Goal: Information Seeking & Learning: Compare options

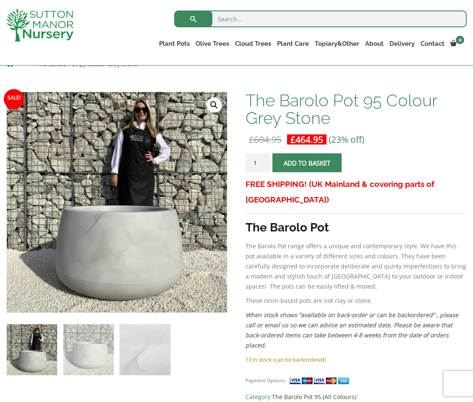
scroll to position [113, 0]
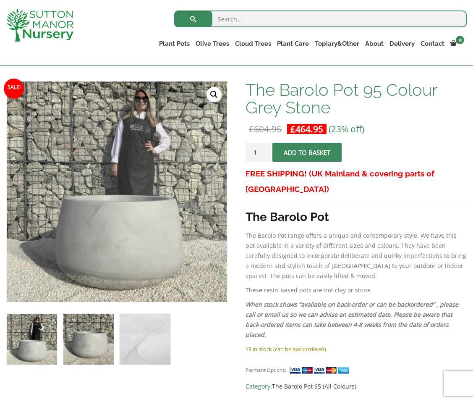
click at [86, 359] on img at bounding box center [88, 339] width 50 height 50
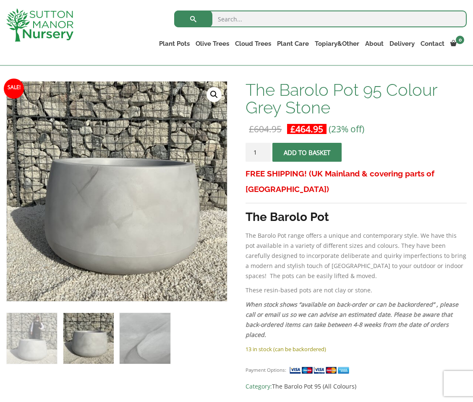
click at [123, 338] on img at bounding box center [145, 338] width 50 height 50
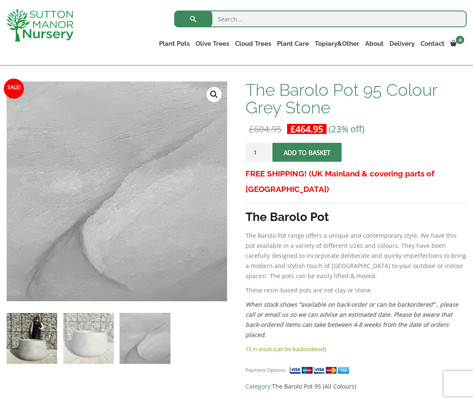
click at [24, 356] on img at bounding box center [32, 338] width 50 height 50
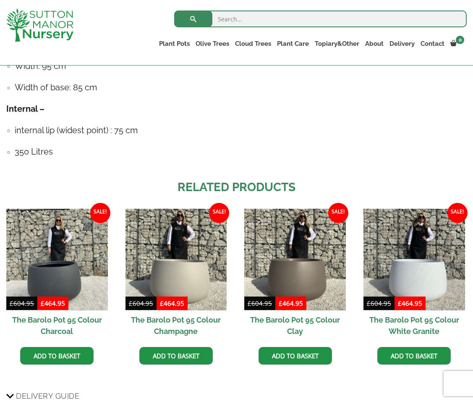
scroll to position [570, 0]
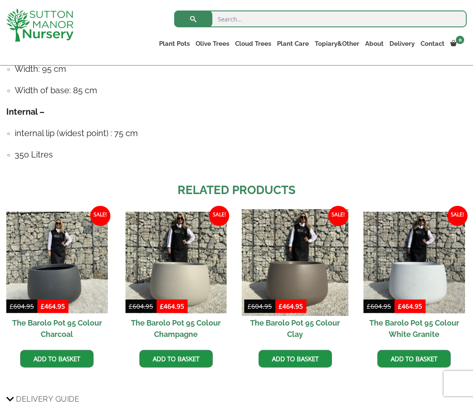
click at [303, 272] on img at bounding box center [295, 262] width 107 height 107
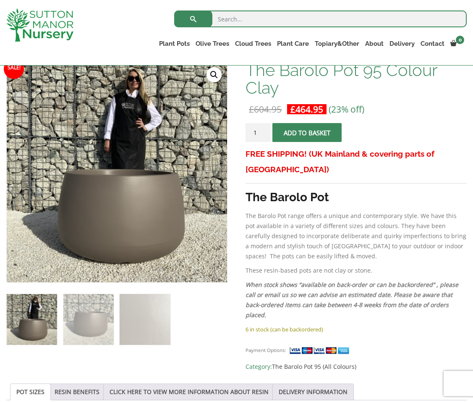
scroll to position [151, 0]
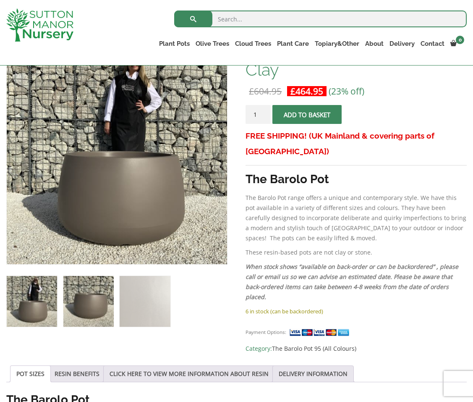
click at [106, 316] on img at bounding box center [88, 301] width 50 height 50
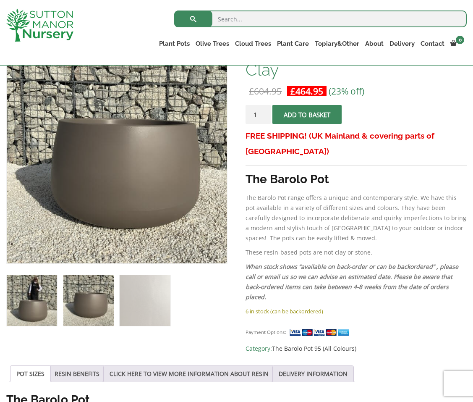
click at [37, 306] on img at bounding box center [32, 300] width 50 height 50
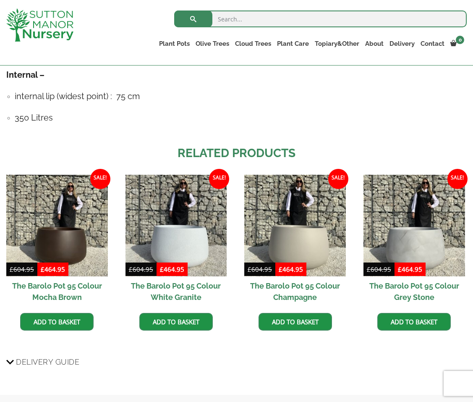
scroll to position [700, 0]
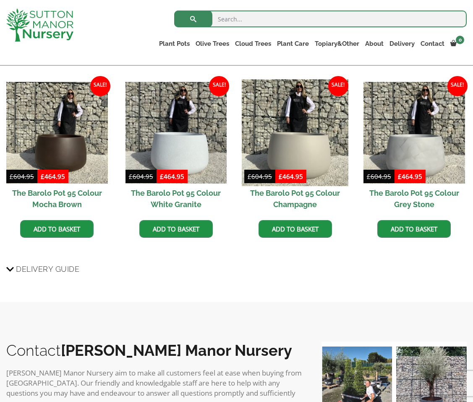
click at [311, 146] on img at bounding box center [295, 132] width 107 height 107
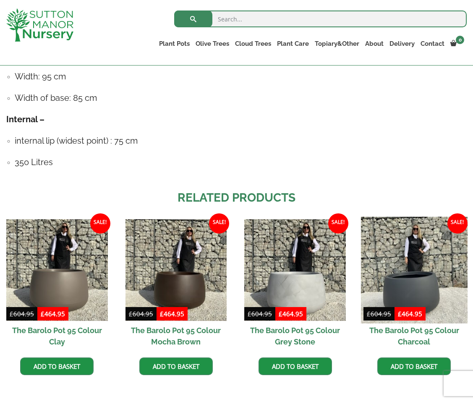
scroll to position [574, 0]
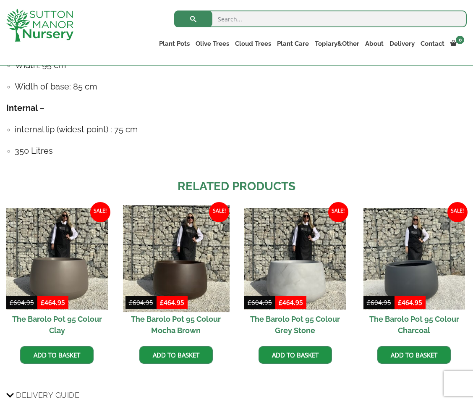
click at [181, 248] on img at bounding box center [176, 258] width 107 height 107
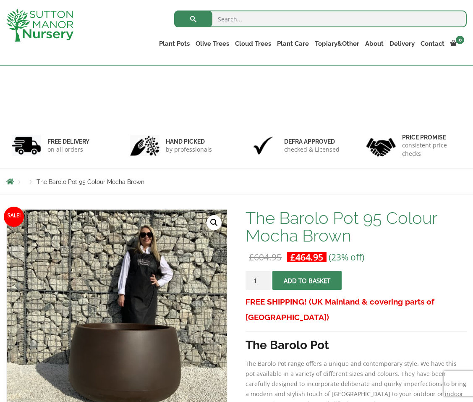
scroll to position [81, 0]
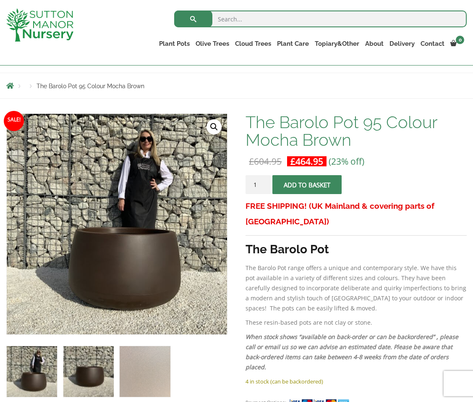
click at [86, 376] on img at bounding box center [88, 371] width 50 height 50
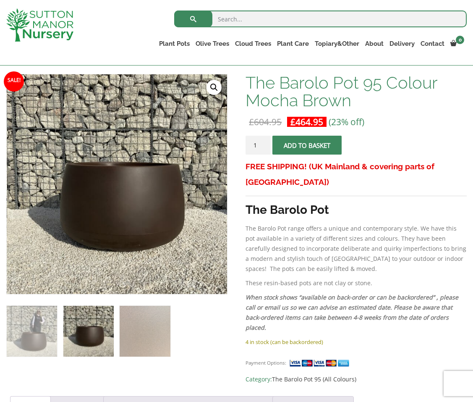
scroll to position [126, 0]
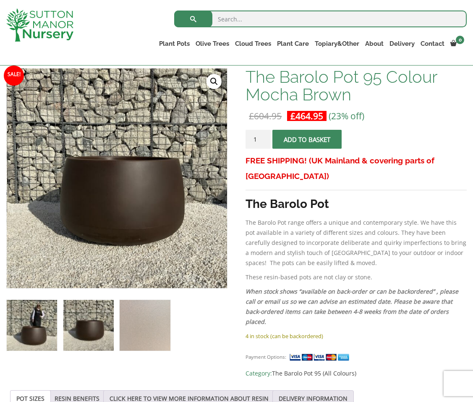
click at [33, 329] on img at bounding box center [32, 325] width 50 height 50
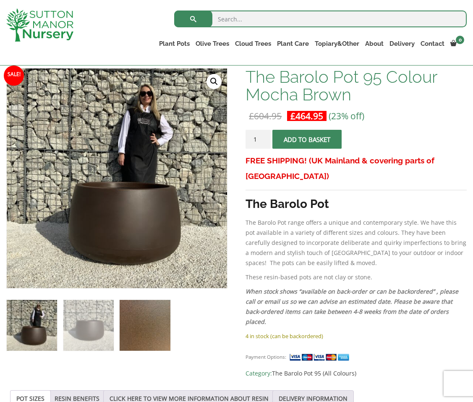
click at [140, 332] on img at bounding box center [145, 325] width 50 height 50
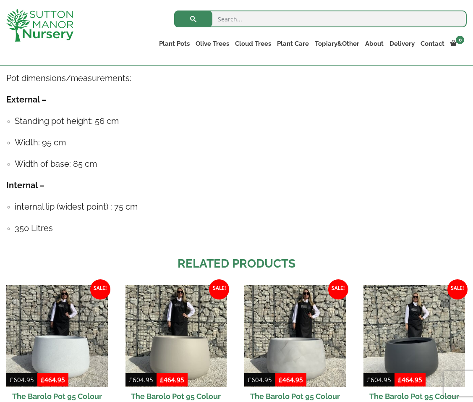
scroll to position [589, 0]
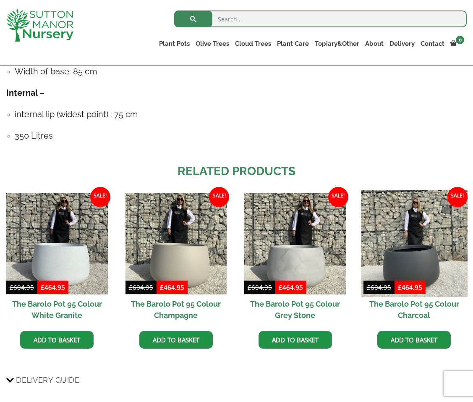
click at [398, 252] on img at bounding box center [414, 243] width 107 height 107
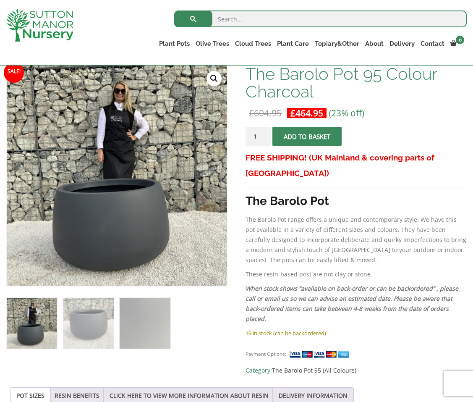
scroll to position [119, 0]
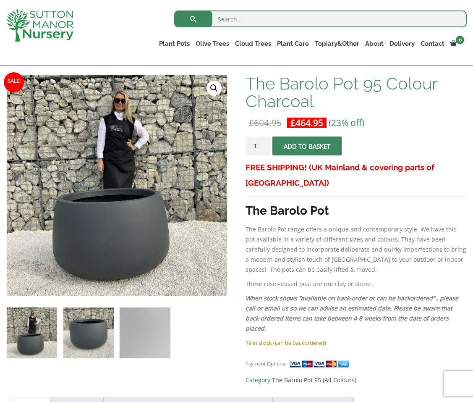
click at [97, 346] on img at bounding box center [88, 332] width 50 height 50
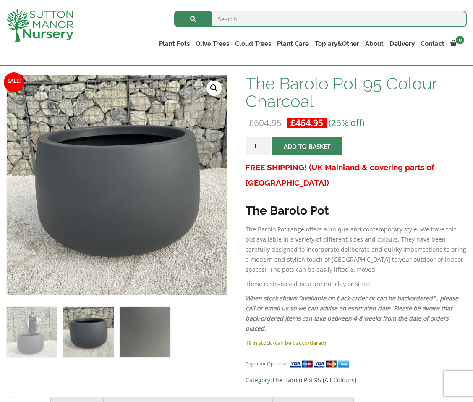
click at [133, 348] on img at bounding box center [145, 331] width 50 height 50
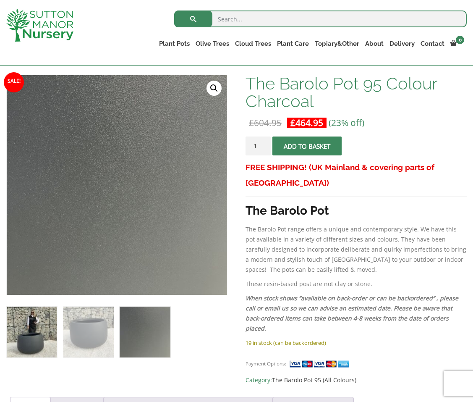
click at [24, 323] on img at bounding box center [32, 331] width 50 height 50
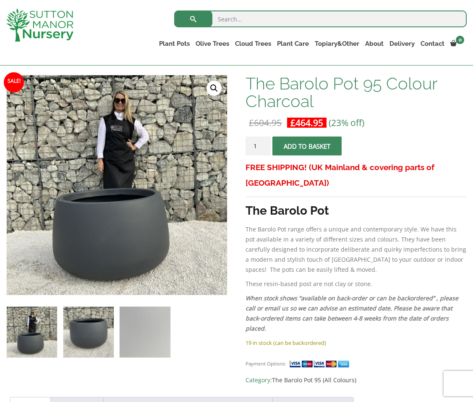
click at [95, 324] on img at bounding box center [88, 331] width 50 height 50
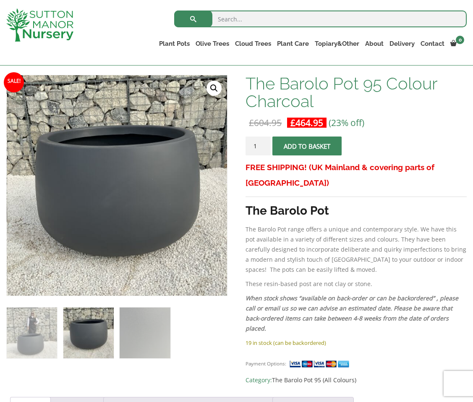
click at [92, 343] on img at bounding box center [88, 332] width 50 height 50
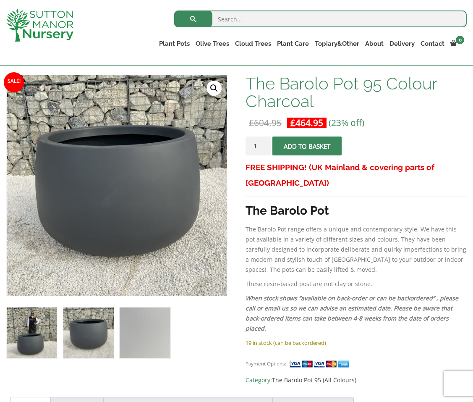
click at [14, 336] on img at bounding box center [32, 332] width 50 height 50
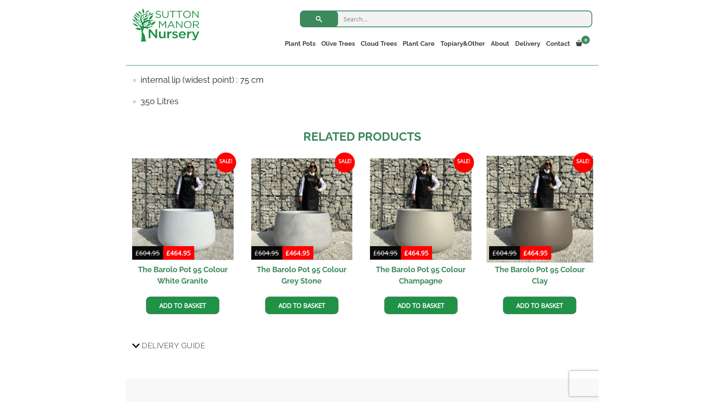
scroll to position [645, 0]
